Goal: Book appointment/travel/reservation

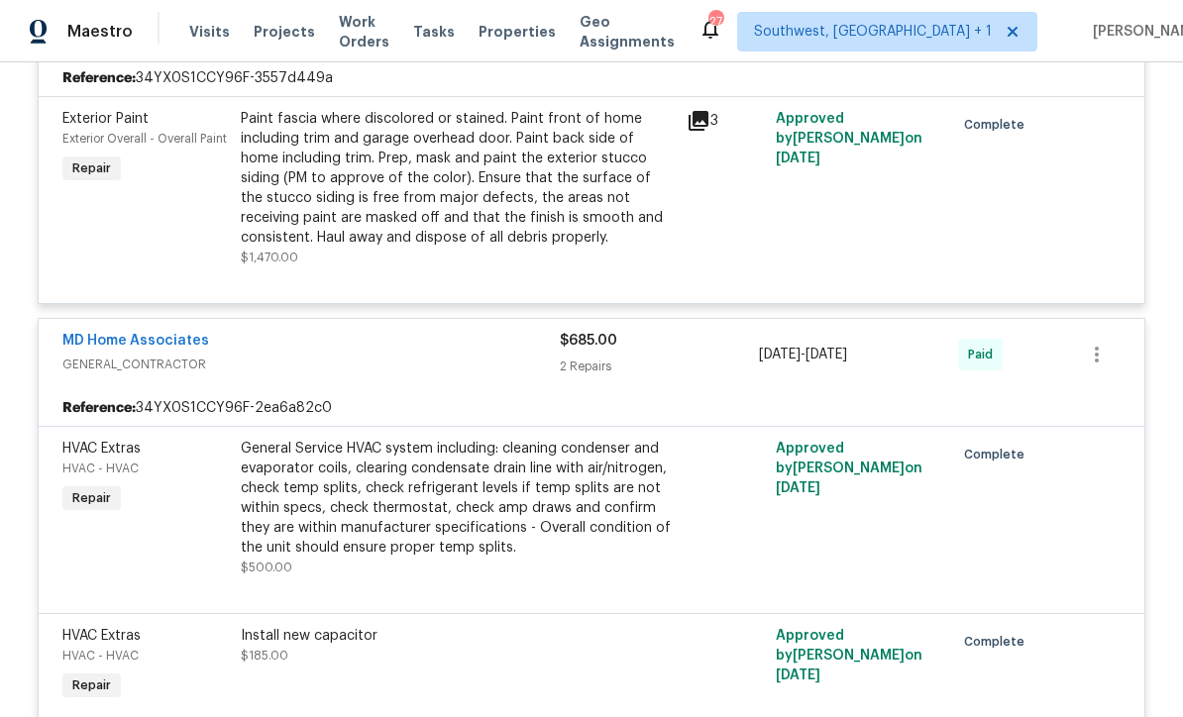
scroll to position [11846, 0]
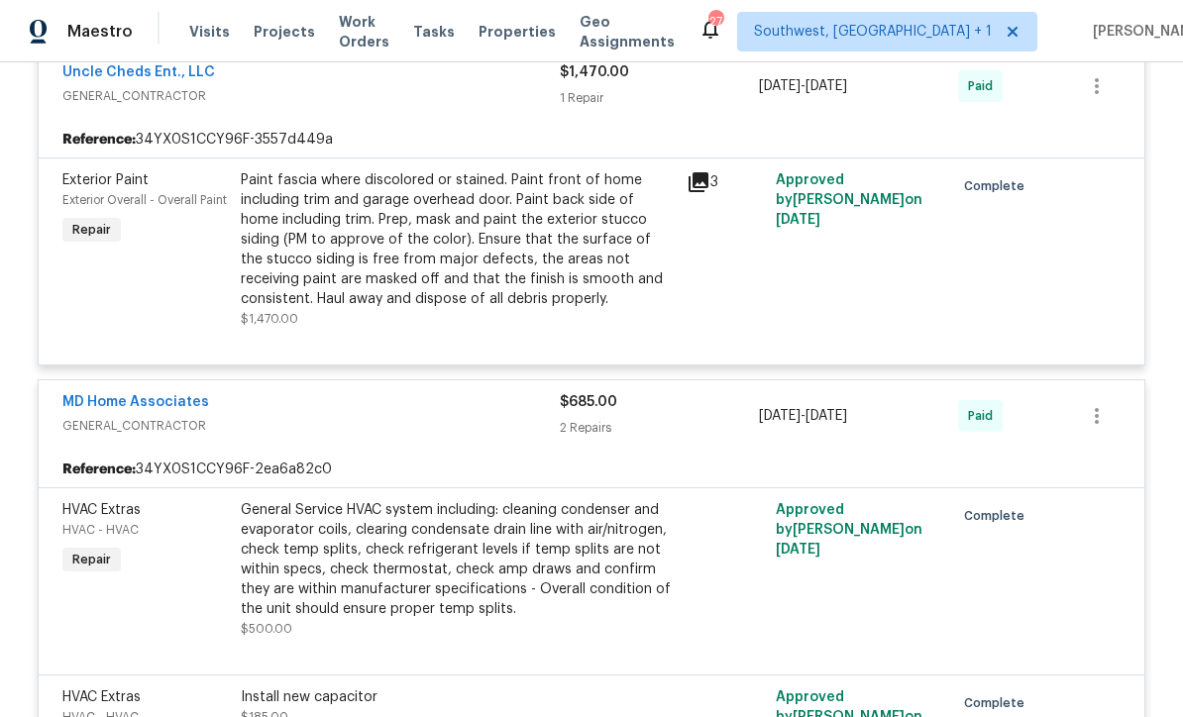
click at [194, 24] on span "Visits" at bounding box center [209, 32] width 41 height 20
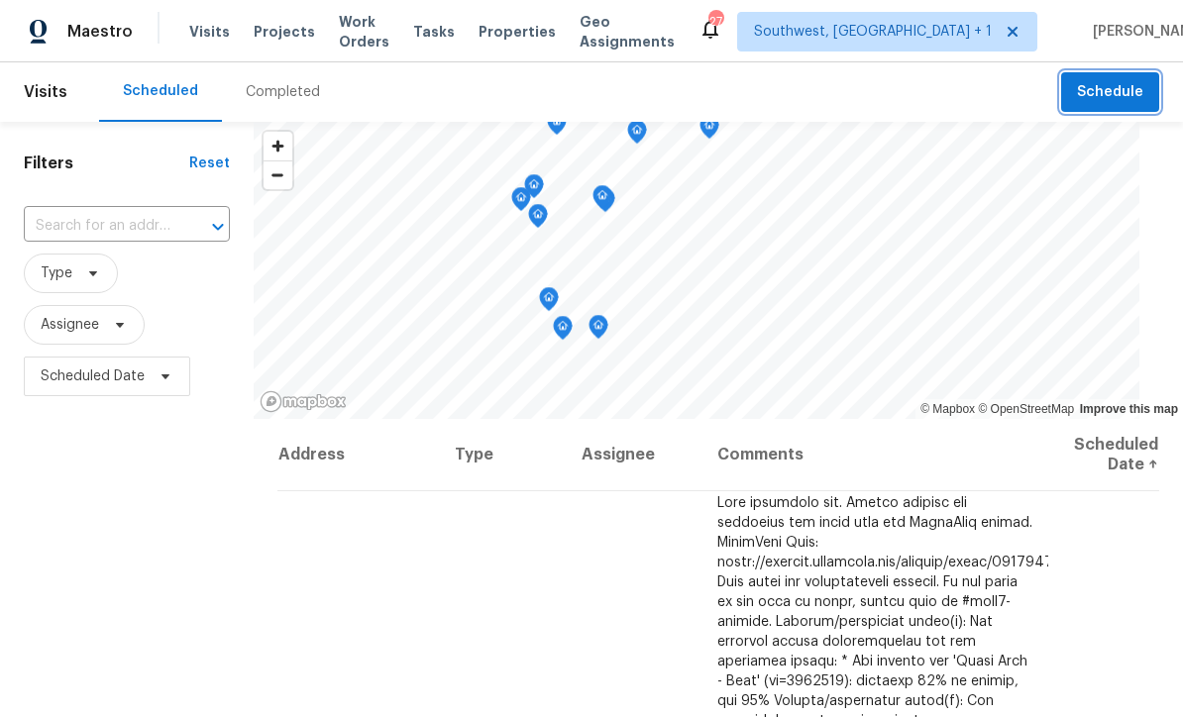
click at [1079, 91] on button "Schedule" at bounding box center [1110, 92] width 98 height 41
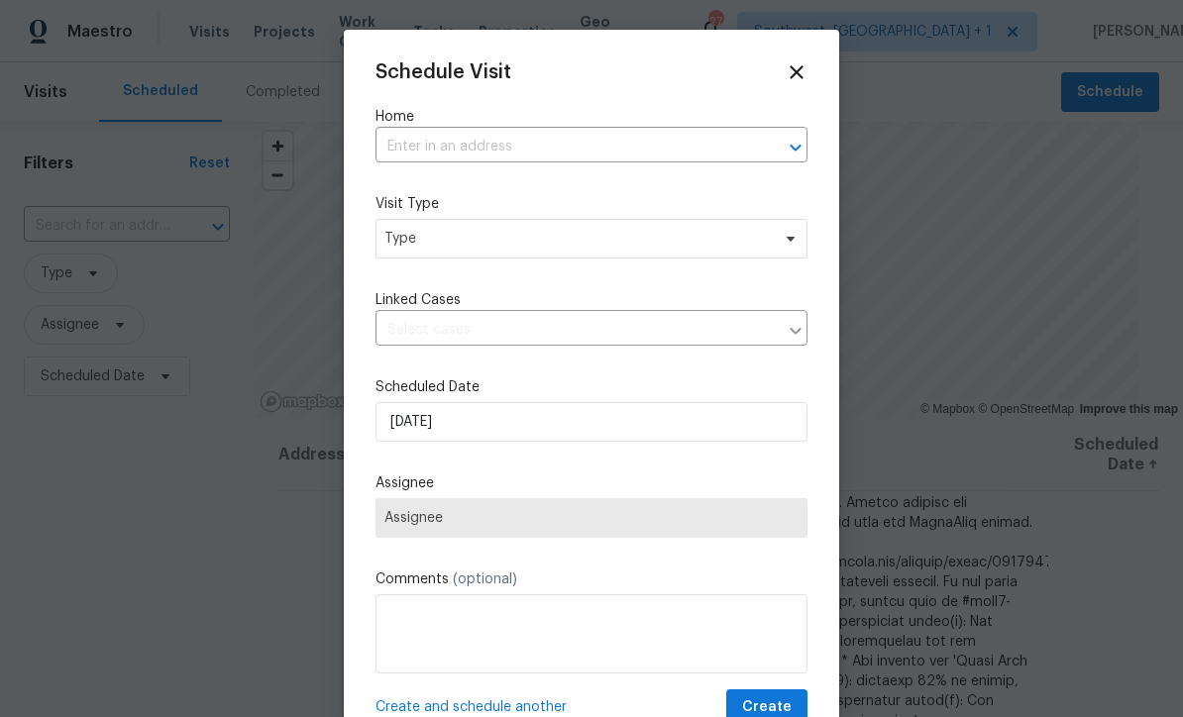
click at [483, 156] on input "text" at bounding box center [564, 147] width 377 height 31
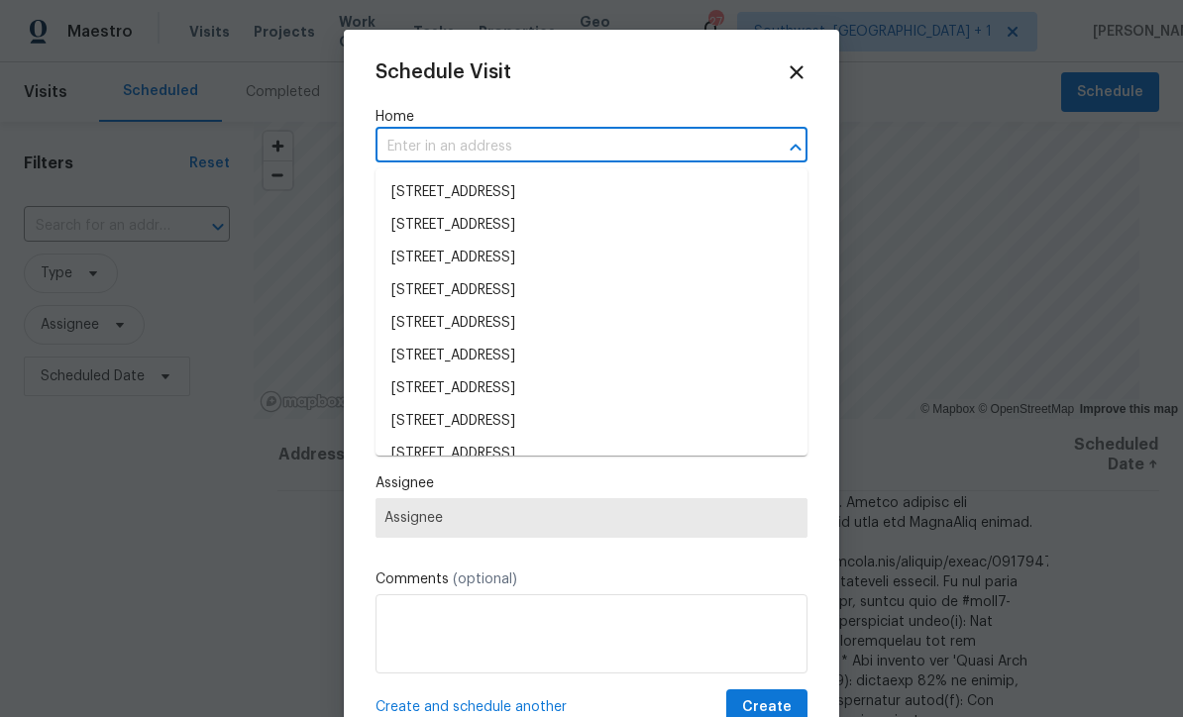
click at [483, 156] on input "text" at bounding box center [564, 147] width 377 height 31
type input "3014 6"
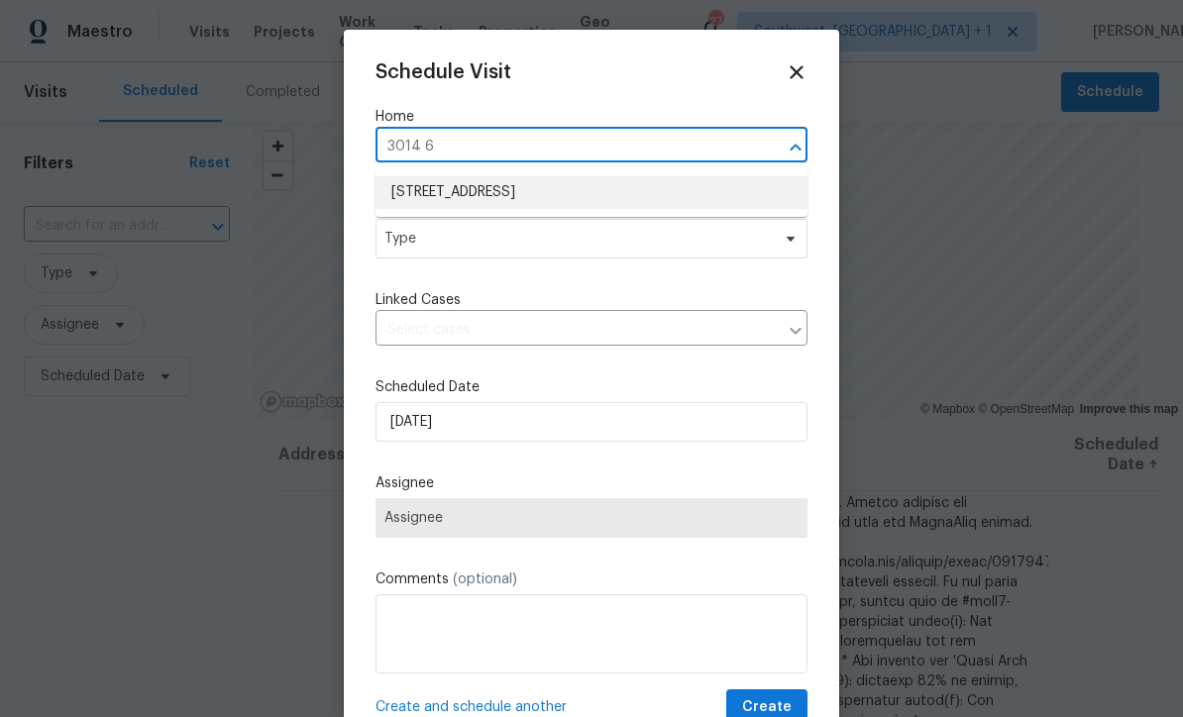
click at [616, 185] on li "[STREET_ADDRESS]" at bounding box center [592, 192] width 432 height 33
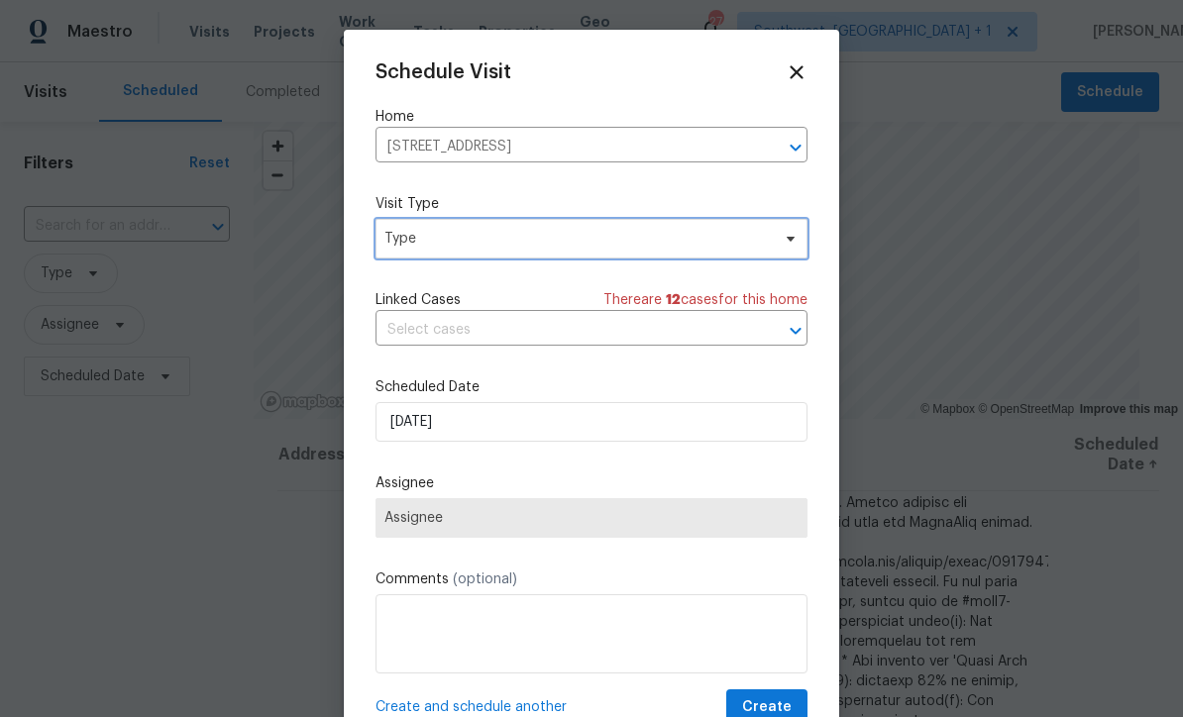
click at [578, 251] on span "Type" at bounding box center [592, 239] width 432 height 40
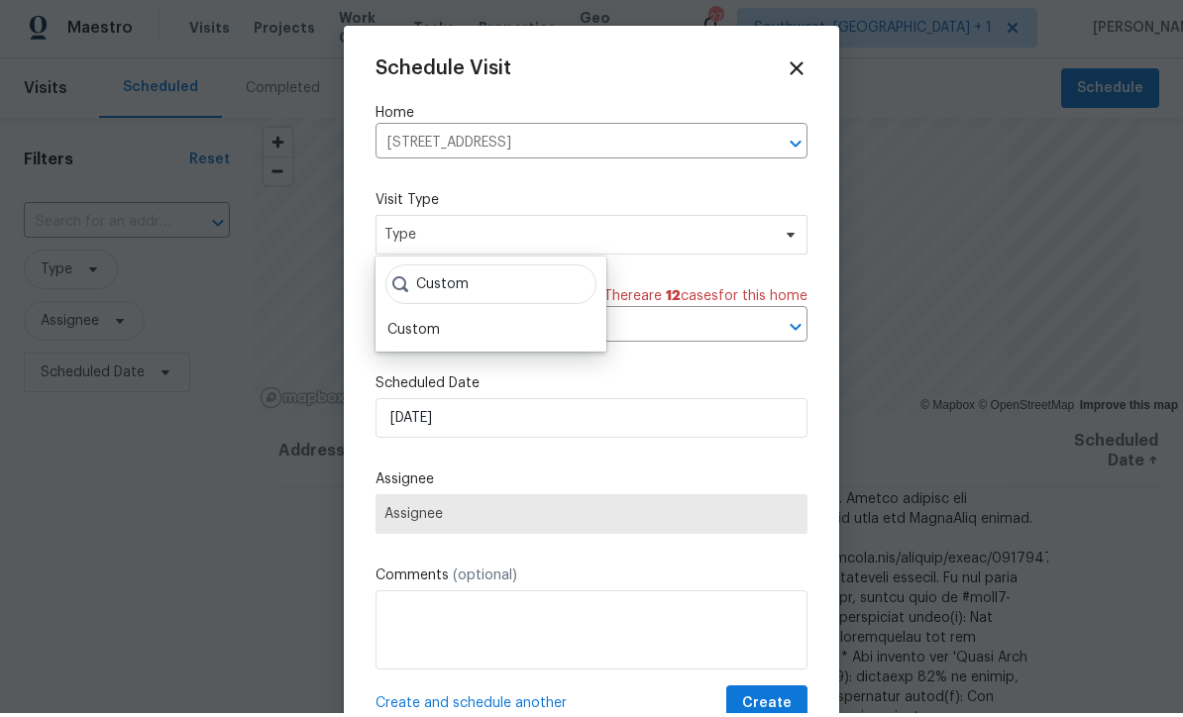
scroll to position [4, 0]
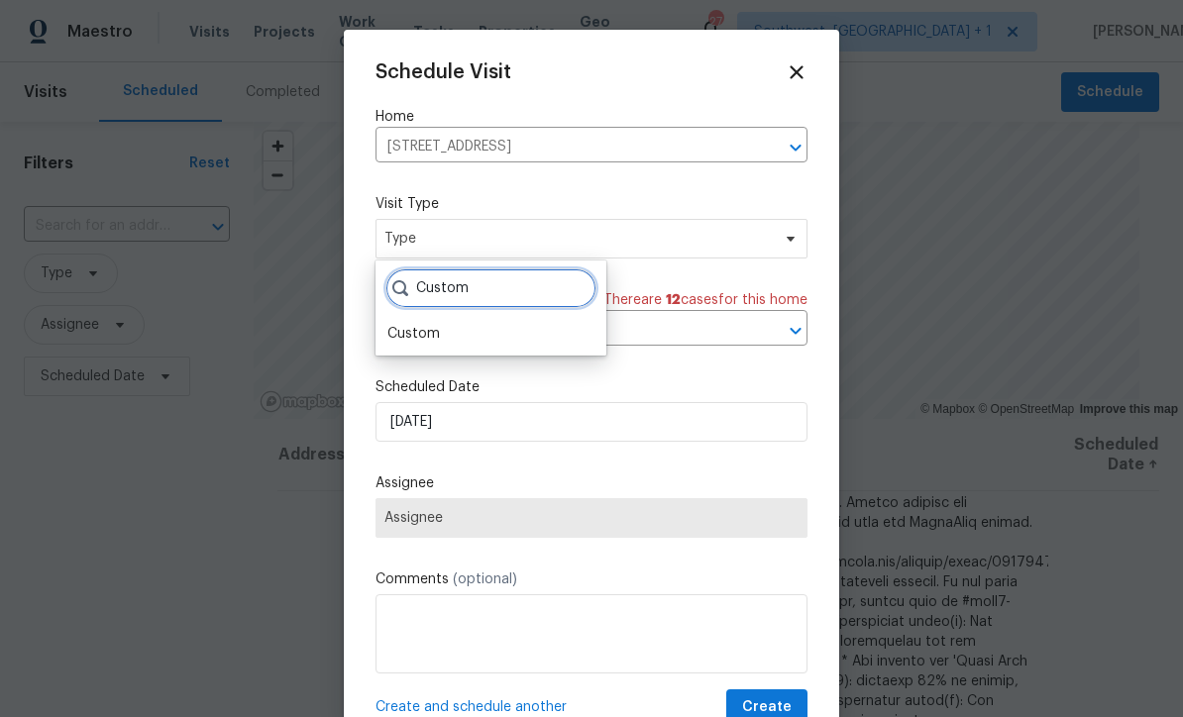
type input "Custom"
click at [432, 338] on div "Custom" at bounding box center [413, 334] width 53 height 20
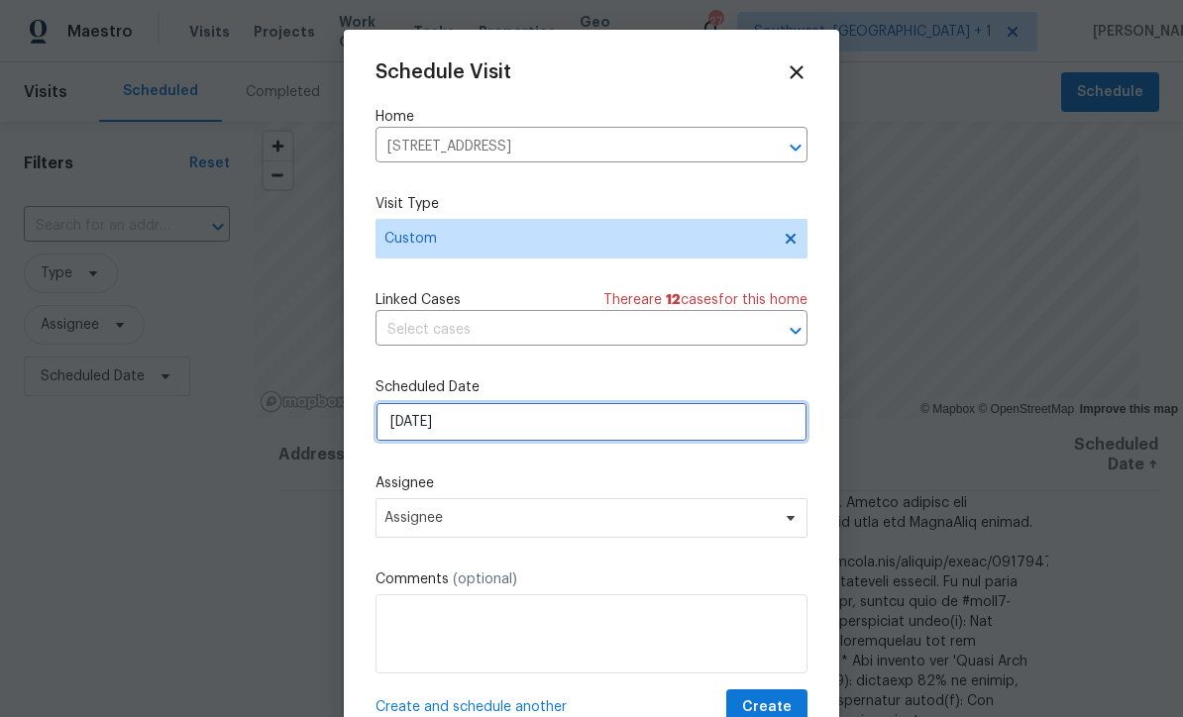
click at [509, 425] on input "[DATE]" at bounding box center [592, 422] width 432 height 40
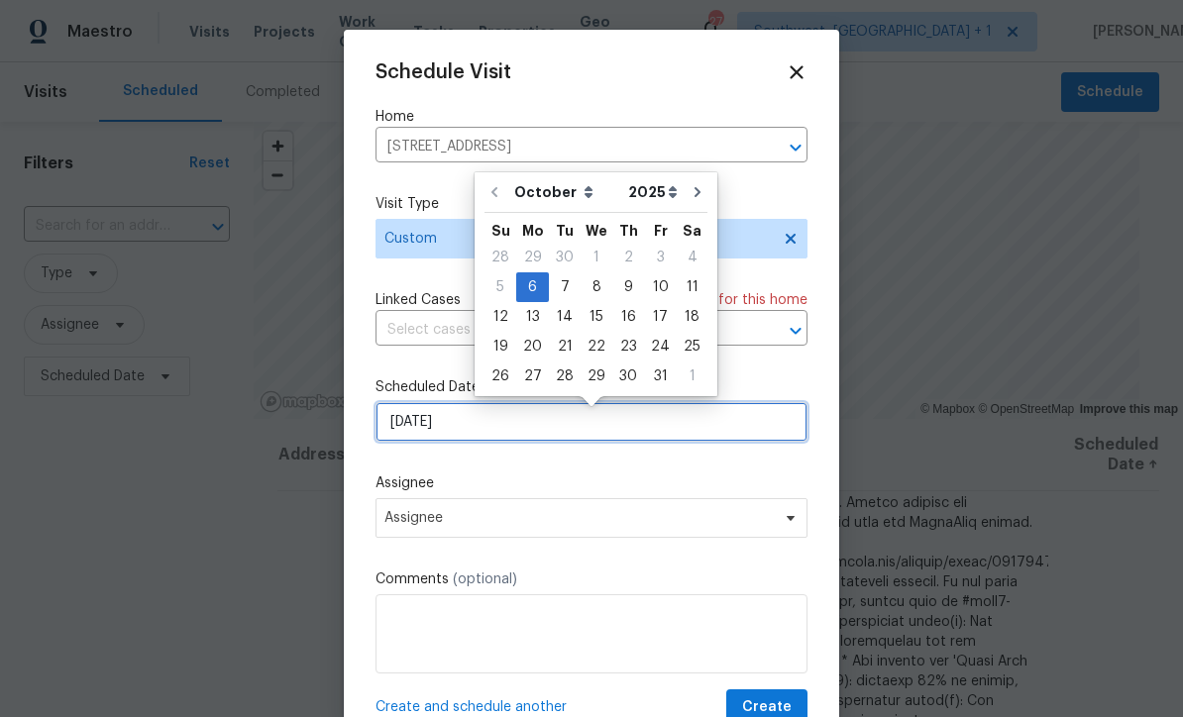
scroll to position [3, 0]
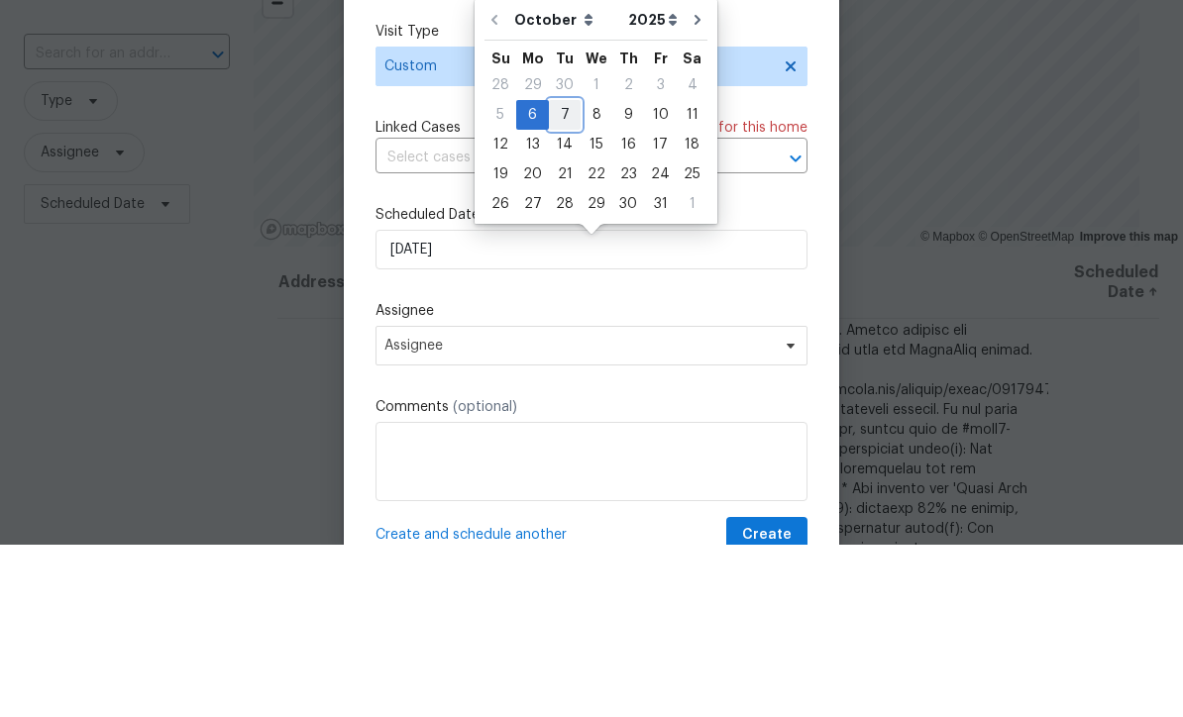
click at [563, 273] on div "7" at bounding box center [565, 287] width 32 height 28
type input "[DATE]"
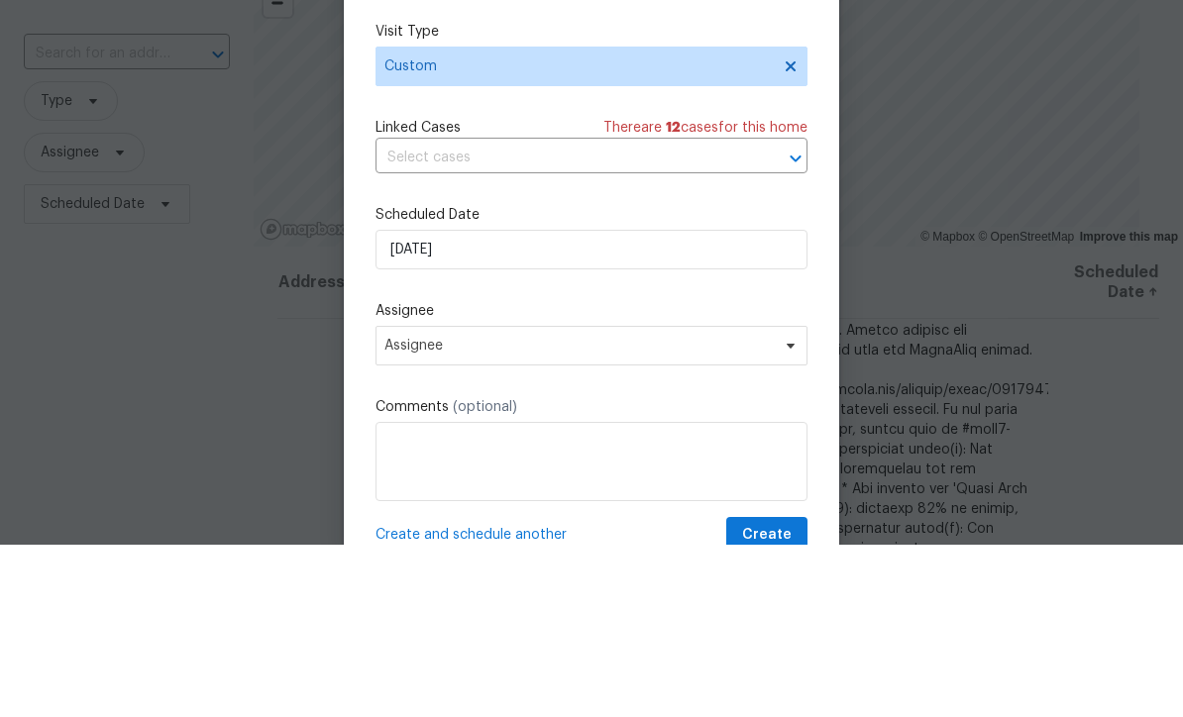
scroll to position [65, 0]
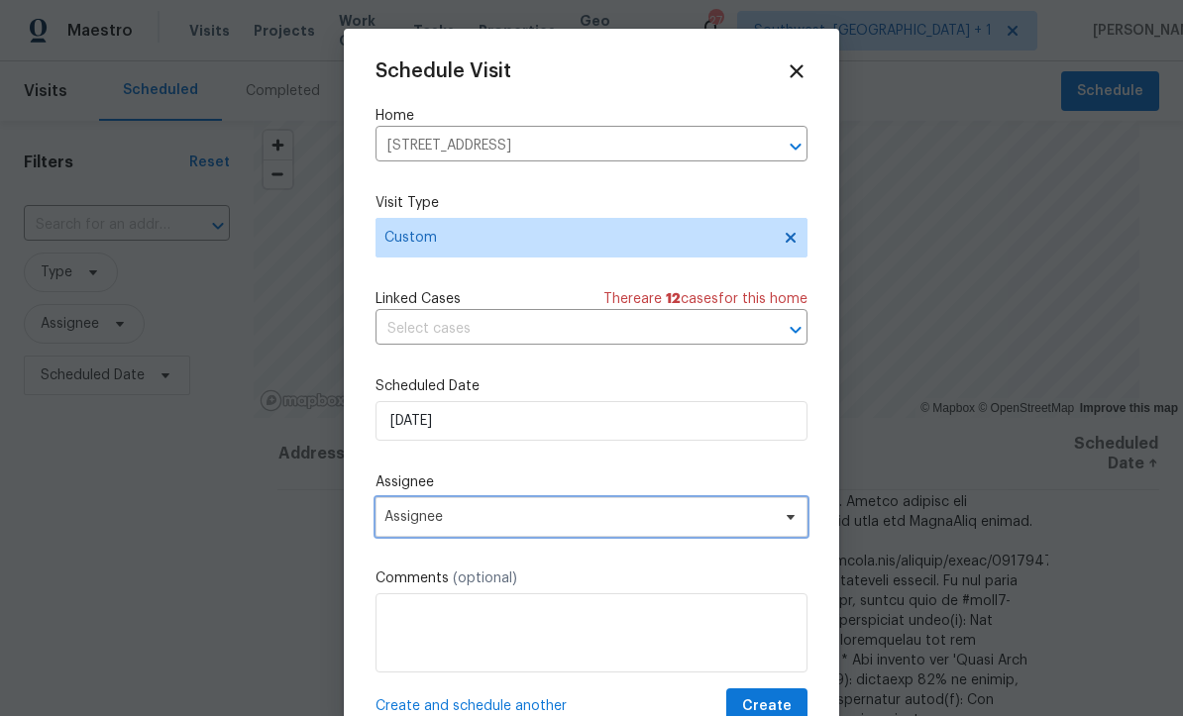
click at [503, 525] on span "Assignee" at bounding box center [578, 518] width 388 height 16
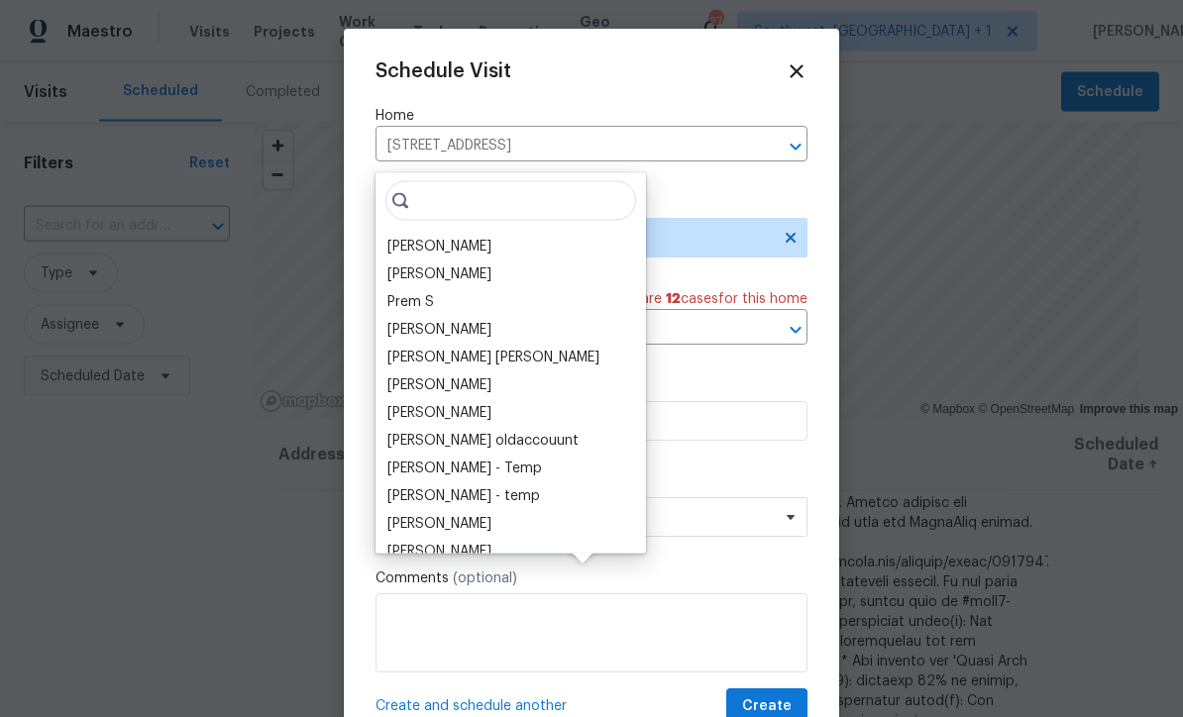
click at [485, 233] on div "[PERSON_NAME]" at bounding box center [510, 247] width 259 height 28
click at [462, 237] on div "[PERSON_NAME]" at bounding box center [439, 247] width 104 height 20
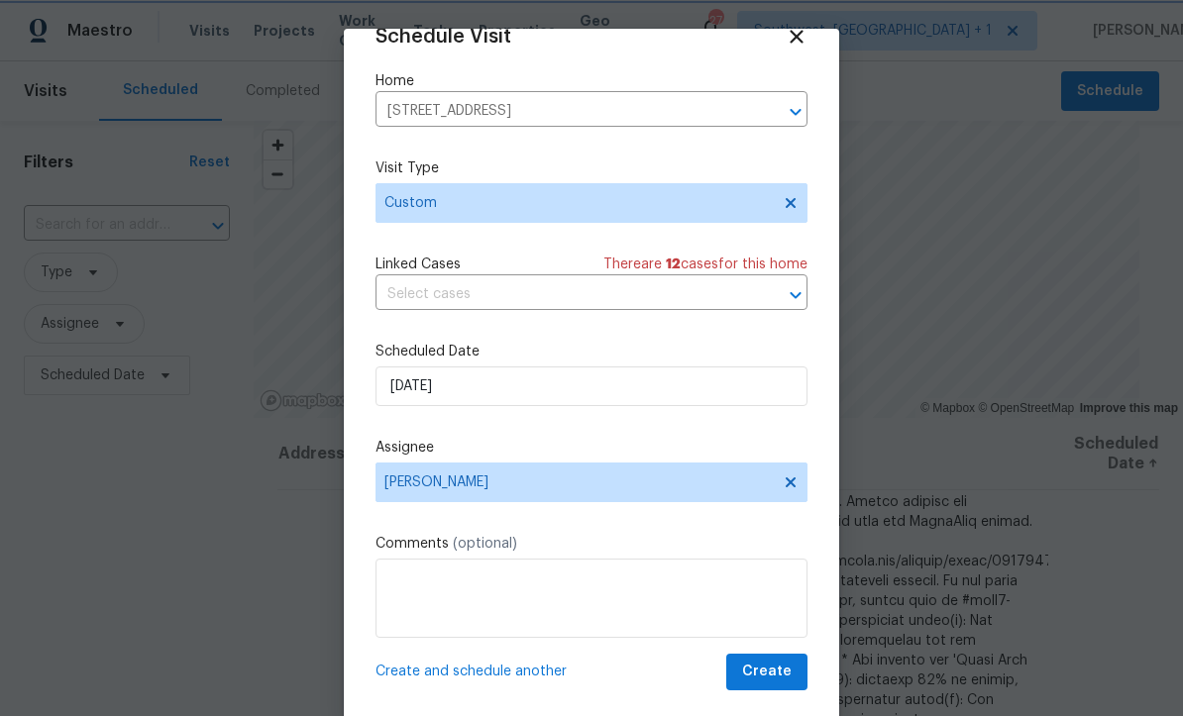
scroll to position [39, 0]
click at [524, 584] on textarea at bounding box center [592, 599] width 432 height 79
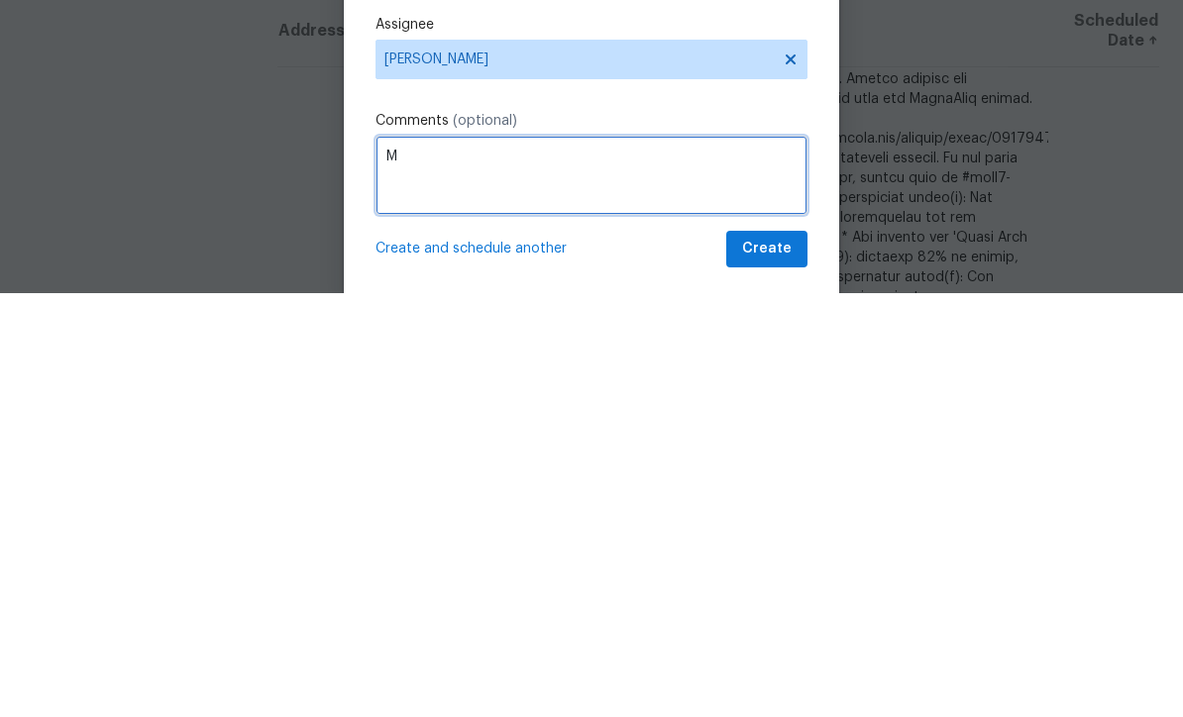
scroll to position [65, 0]
type textarea "Meet with Double k to go over outbuilding"
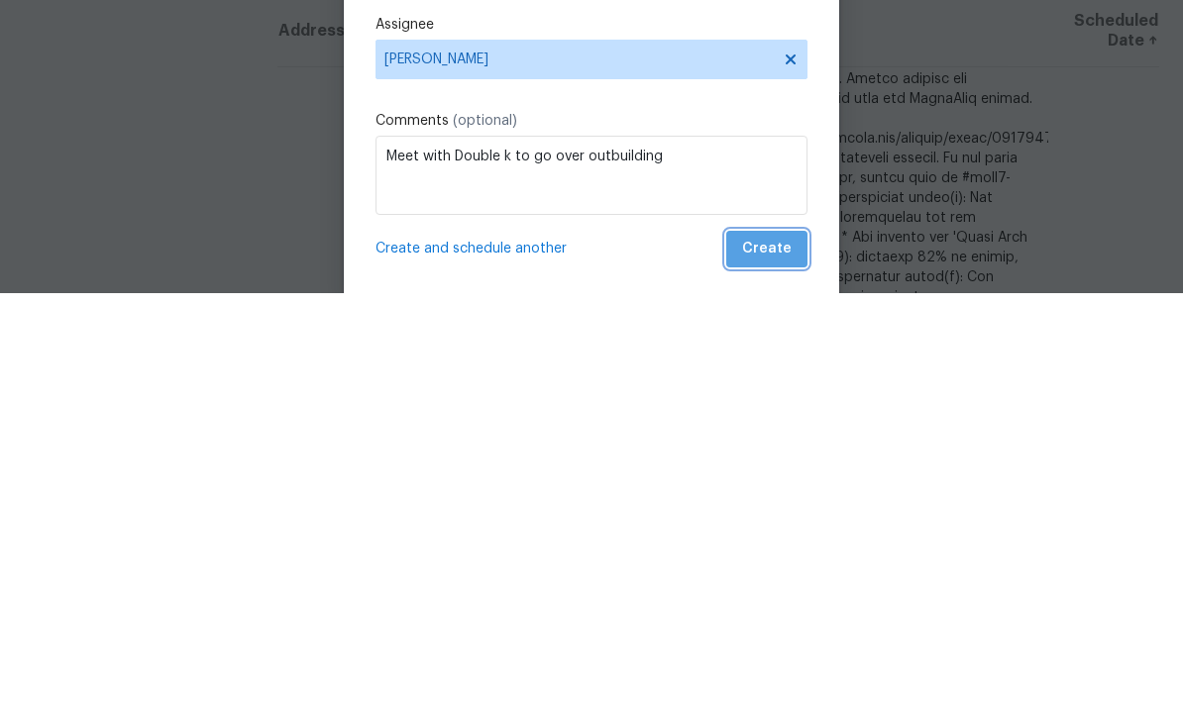
click at [772, 661] on span "Create" at bounding box center [767, 673] width 50 height 25
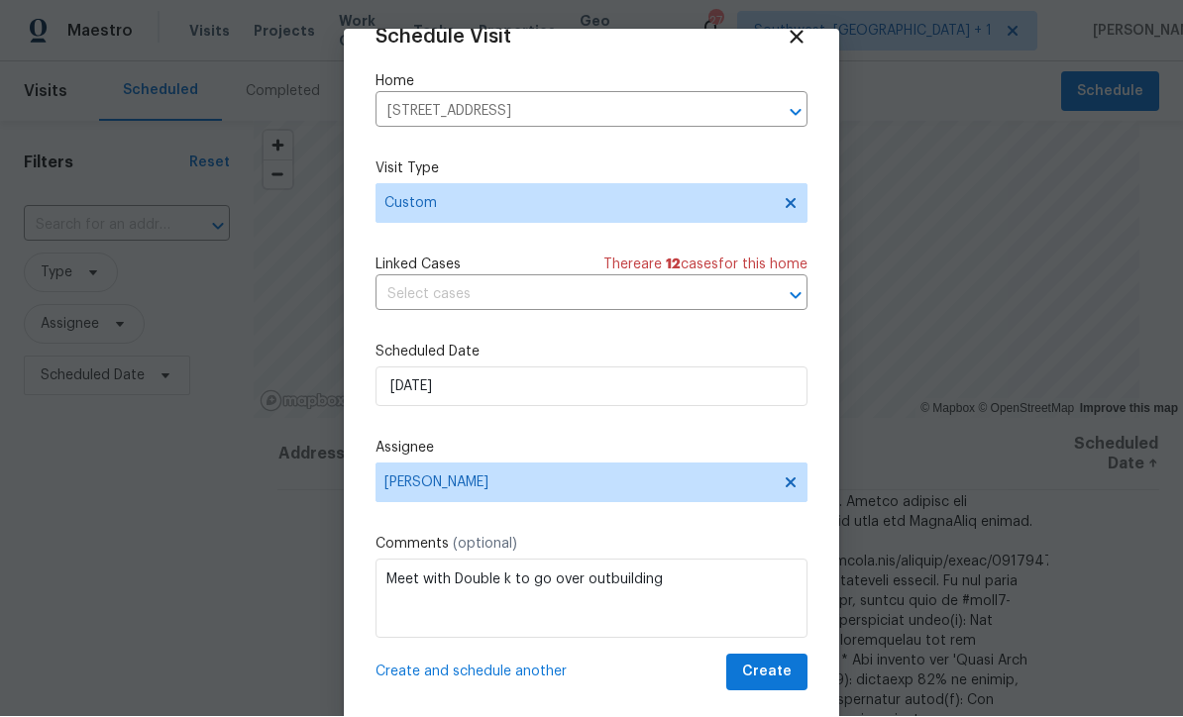
scroll to position [1, 0]
